Goal: Transaction & Acquisition: Purchase product/service

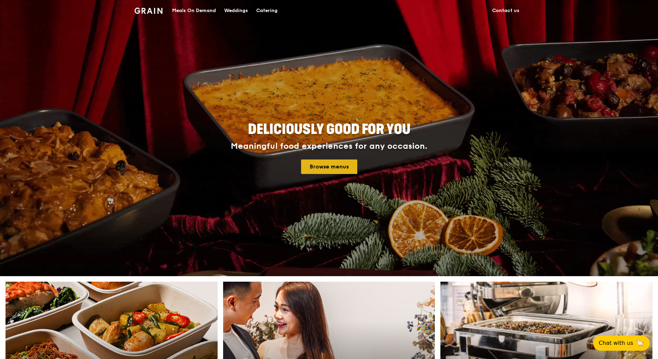
click at [330, 173] on link "Browse menus" at bounding box center [329, 166] width 56 height 14
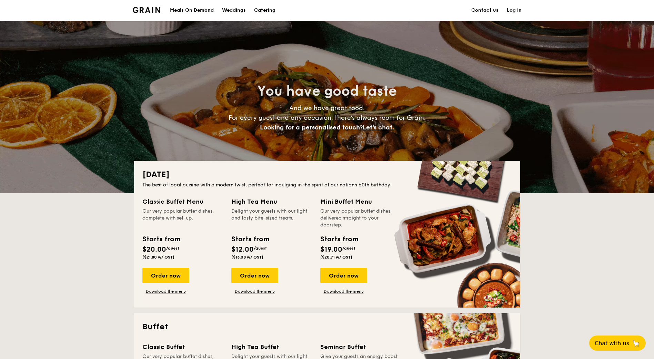
click at [199, 12] on div "Meals On Demand" at bounding box center [192, 10] width 44 height 21
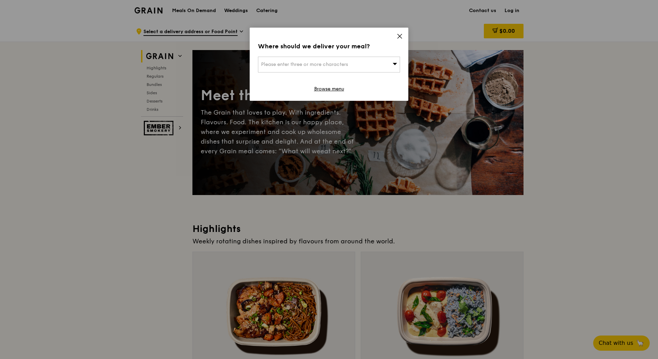
click at [354, 67] on div "Please enter three or more characters" at bounding box center [329, 65] width 142 height 16
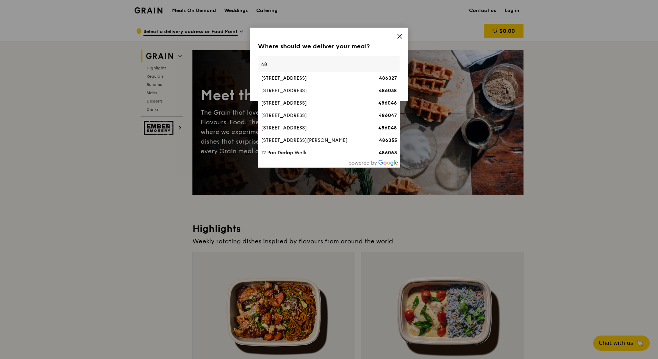
type input "4"
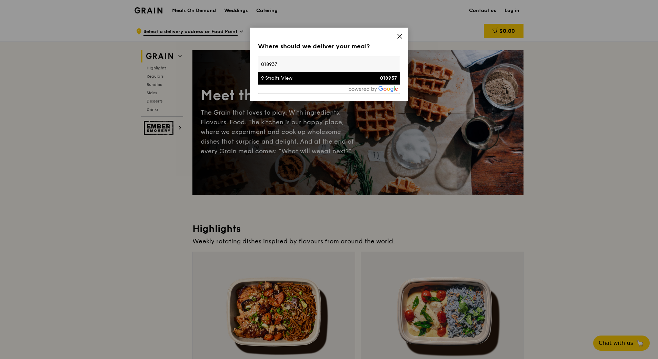
type input "018937"
click at [306, 77] on div "9 Straits View" at bounding box center [312, 78] width 102 height 7
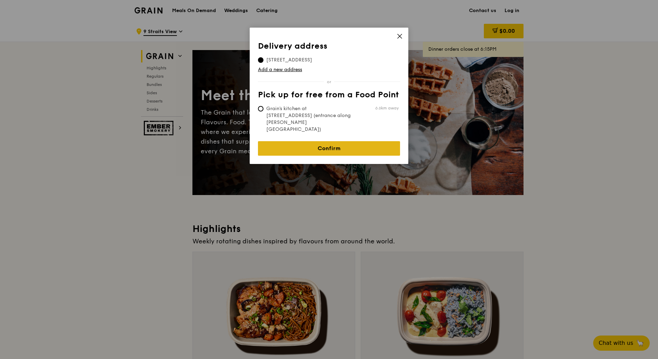
click at [311, 141] on link "Confirm" at bounding box center [329, 148] width 142 height 14
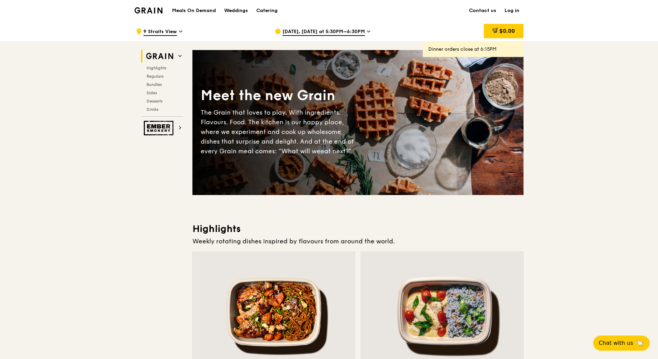
click at [304, 31] on span "Aug 13, Today at 5:30PM–6:30PM" at bounding box center [323, 32] width 82 height 8
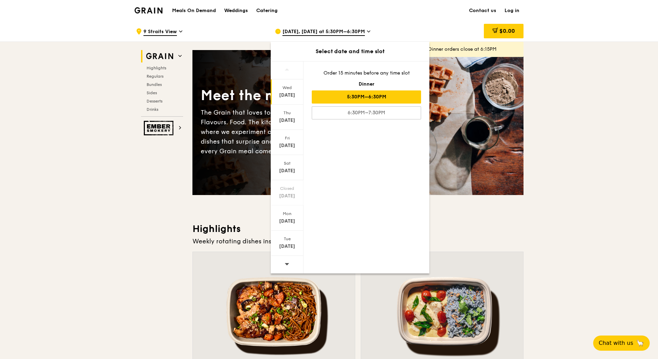
click at [291, 261] on div at bounding box center [287, 265] width 33 height 18
click at [292, 218] on div "Aug 25" at bounding box center [287, 221] width 31 height 7
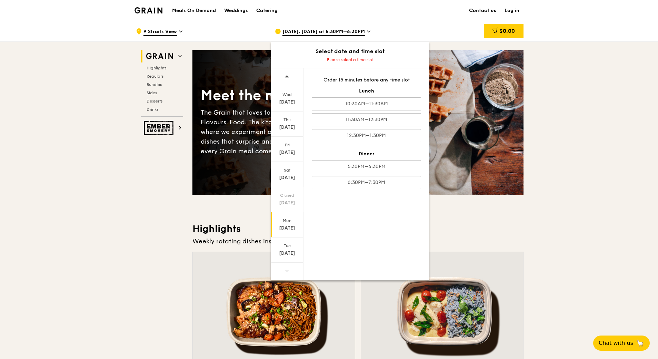
click at [292, 225] on div "Aug 25" at bounding box center [287, 228] width 31 height 7
click at [378, 102] on div "10:30AM–11:30AM" at bounding box center [366, 103] width 109 height 13
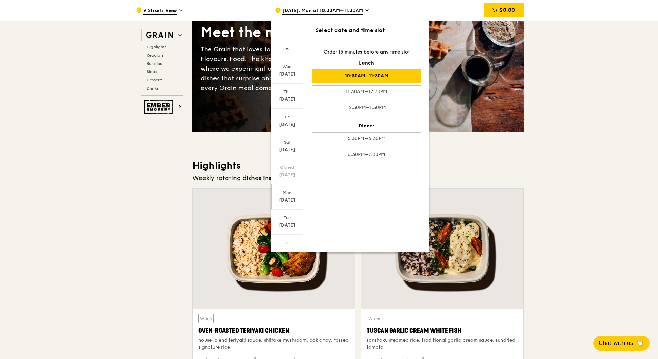
scroll to position [138, 0]
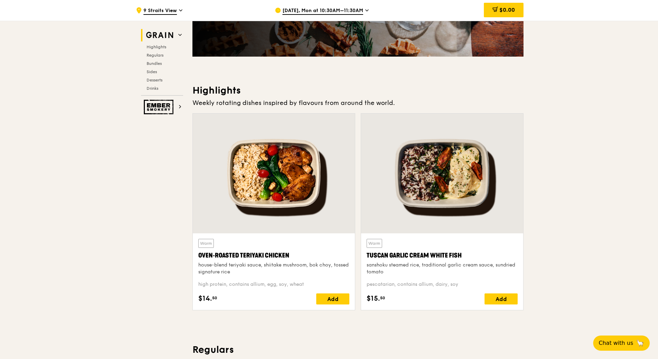
click at [291, 182] on div at bounding box center [274, 173] width 162 height 120
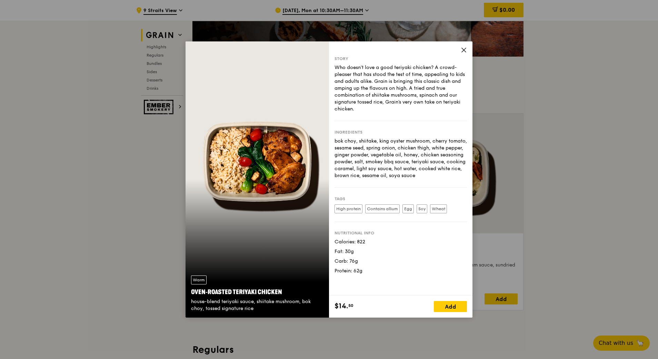
drag, startPoint x: 128, startPoint y: 208, endPoint x: 387, endPoint y: 192, distance: 260.3
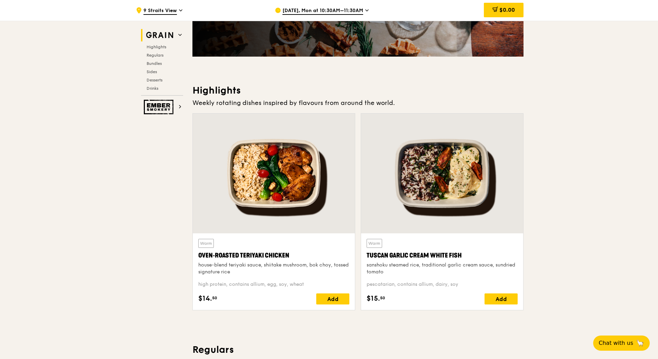
click at [470, 185] on div at bounding box center [442, 173] width 162 height 120
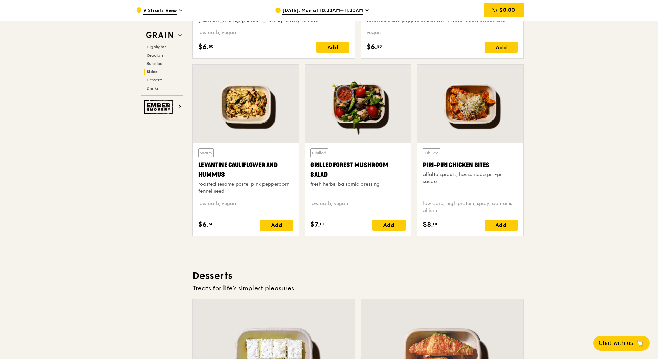
scroll to position [1932, 0]
